Goal: Task Accomplishment & Management: Use online tool/utility

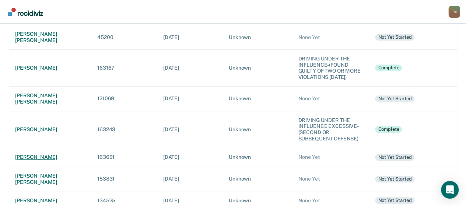
scroll to position [147, 0]
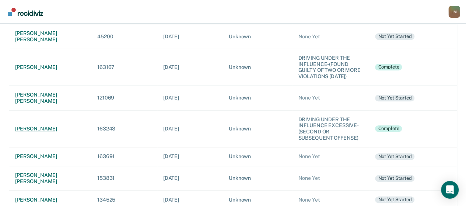
click at [39, 126] on div "[PERSON_NAME]" at bounding box center [50, 129] width 70 height 6
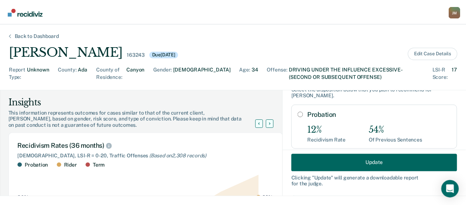
scroll to position [37, 0]
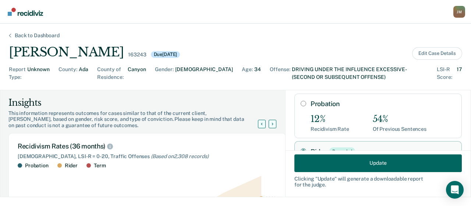
click at [301, 101] on input "Probation" at bounding box center [304, 104] width 6 height 6
radio input "true"
radio input "false"
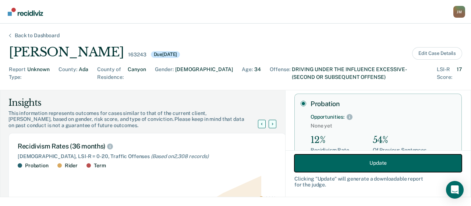
click at [356, 166] on button "Update" at bounding box center [379, 163] width 168 height 18
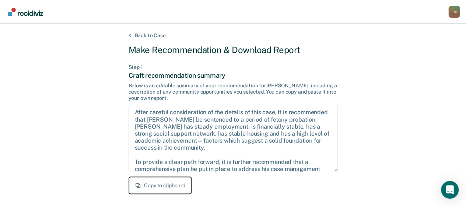
click at [157, 191] on button "Copy to clipboard" at bounding box center [160, 185] width 63 height 18
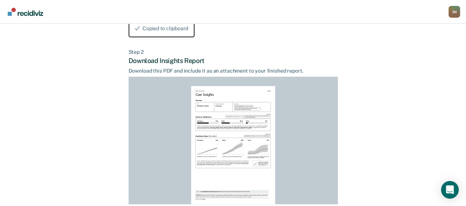
scroll to position [214, 0]
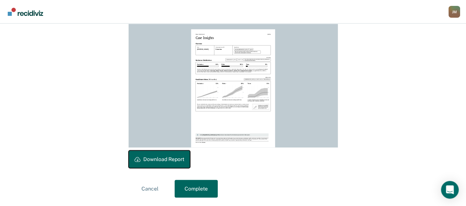
click at [181, 160] on button "Download Report" at bounding box center [159, 159] width 61 height 18
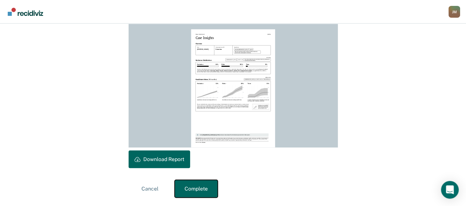
click at [206, 187] on button "Complete" at bounding box center [196, 189] width 43 height 18
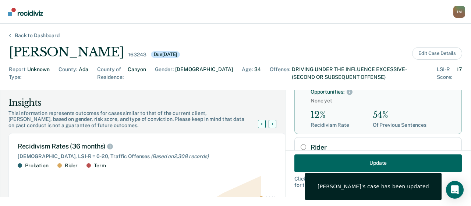
scroll to position [74, 0]
